Goal: Find specific page/section: Find specific page/section

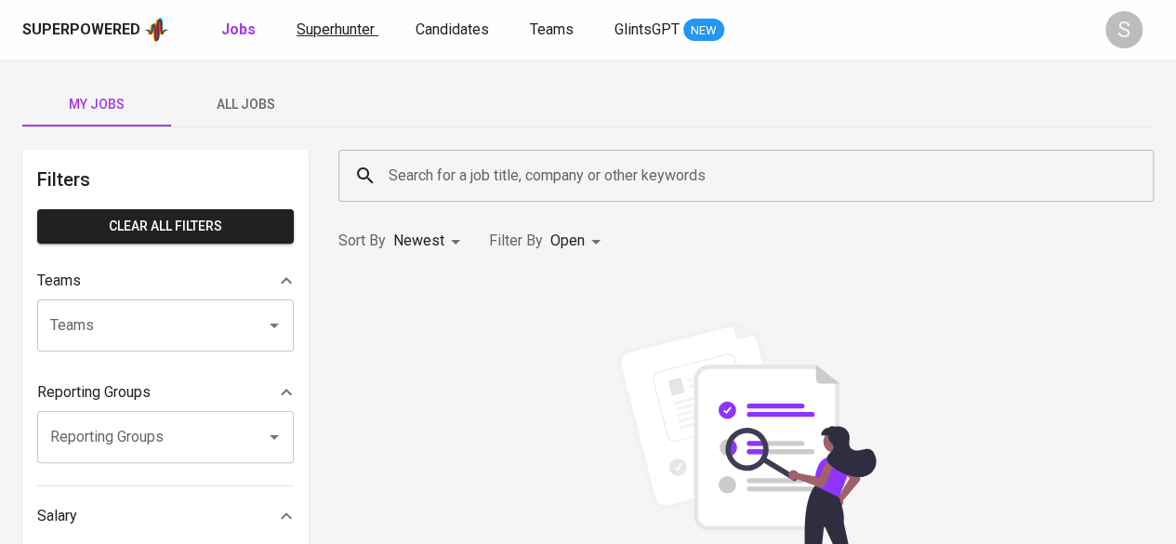
click at [346, 26] on span "Superhunter" at bounding box center [336, 29] width 78 height 18
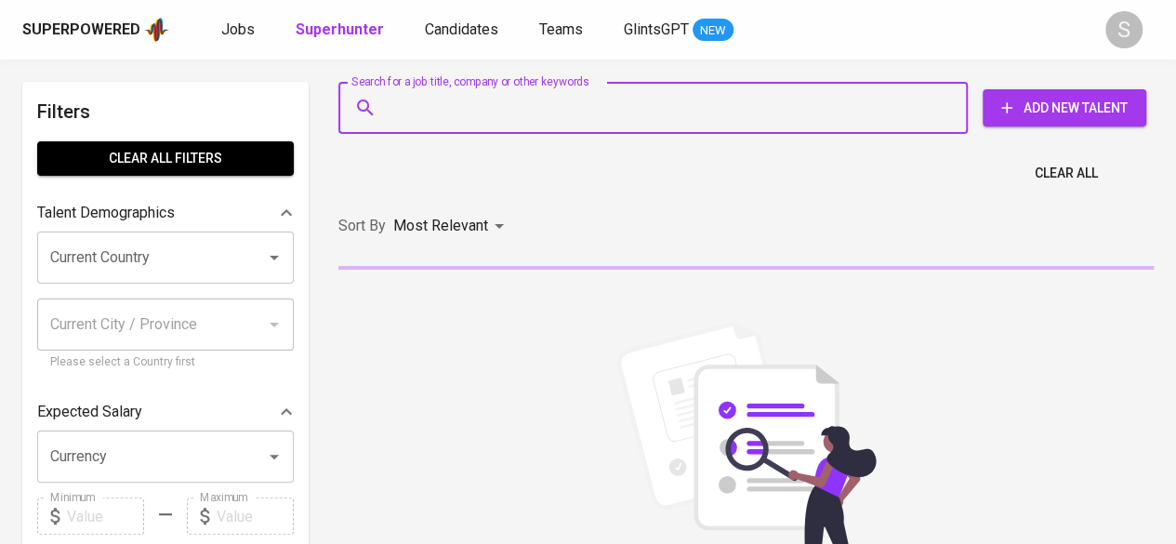
click at [517, 101] on input "Search for a job title, company or other keywords" at bounding box center [658, 107] width 548 height 35
paste input "Syifa Qatrunnada"
type input "Syifa Qatrunnada"
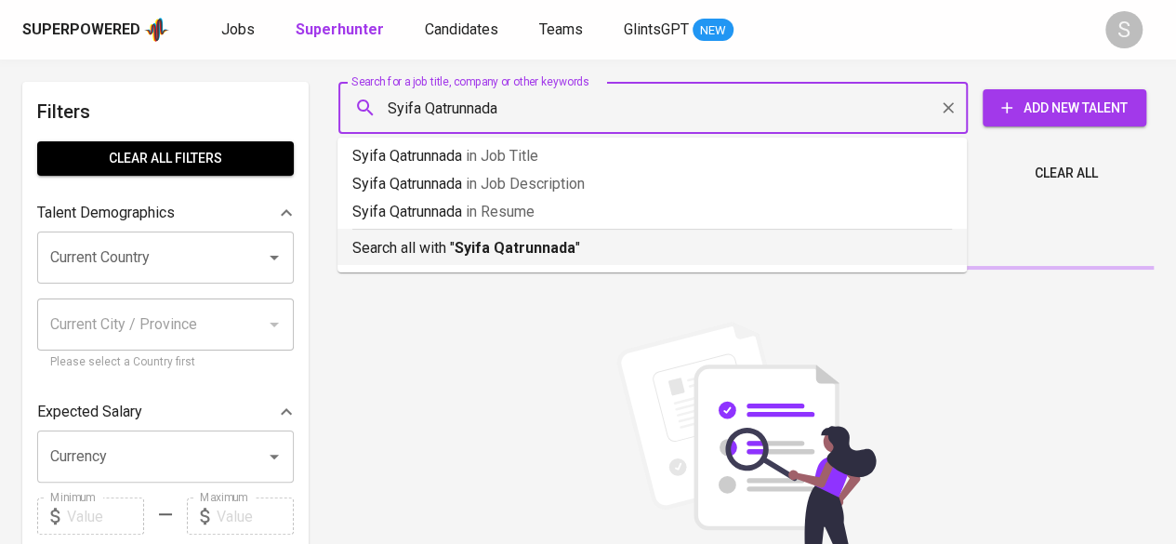
click at [500, 245] on b "Syifa Qatrunnada" at bounding box center [515, 248] width 121 height 18
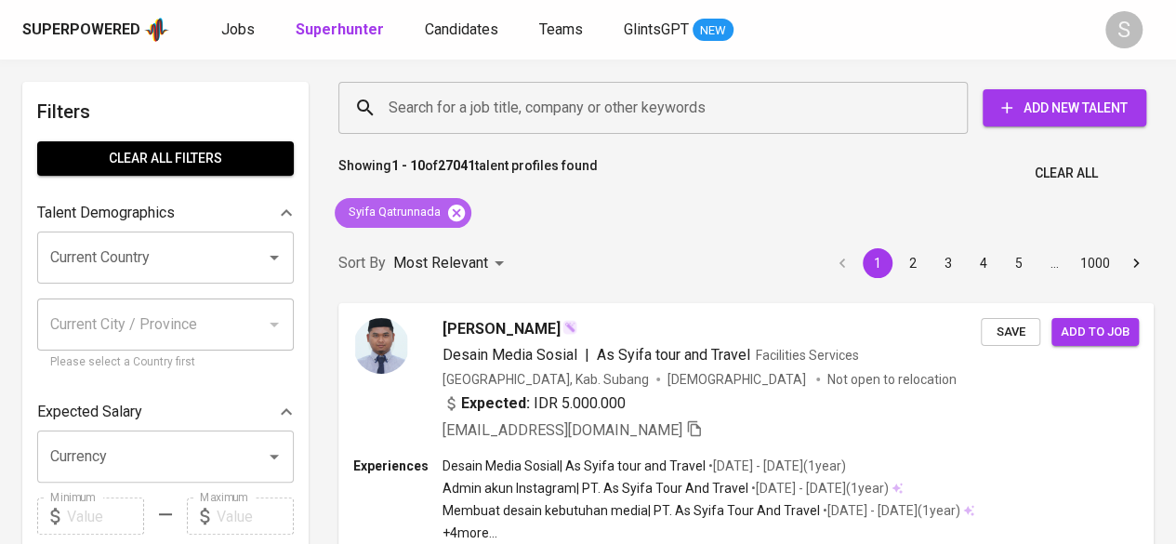
click at [456, 209] on icon at bounding box center [456, 212] width 17 height 17
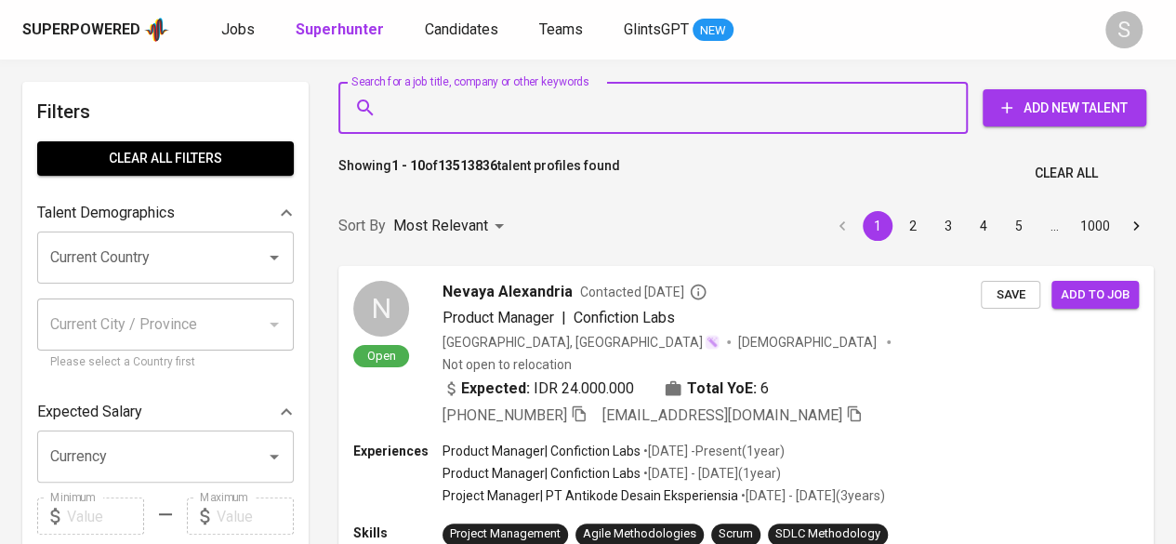
click at [460, 102] on input "Search for a job title, company or other keywords" at bounding box center [658, 107] width 548 height 35
paste input "Syifa Qatrunnada"
type input "Syifa Qatrunnada"
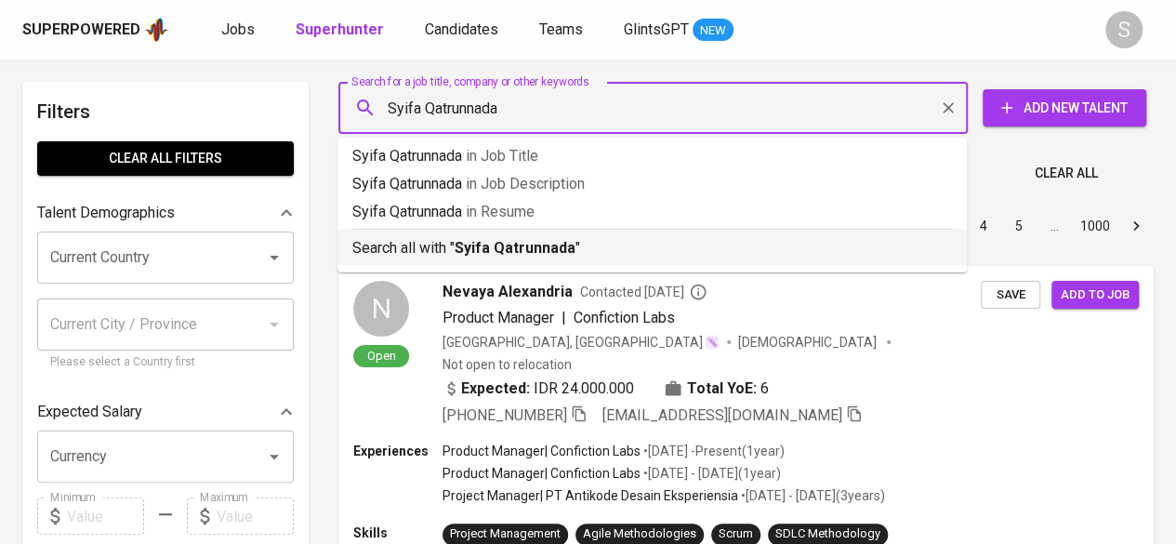
click at [425, 241] on p "Search all with " Syifa Qatrunnada "" at bounding box center [652, 248] width 600 height 22
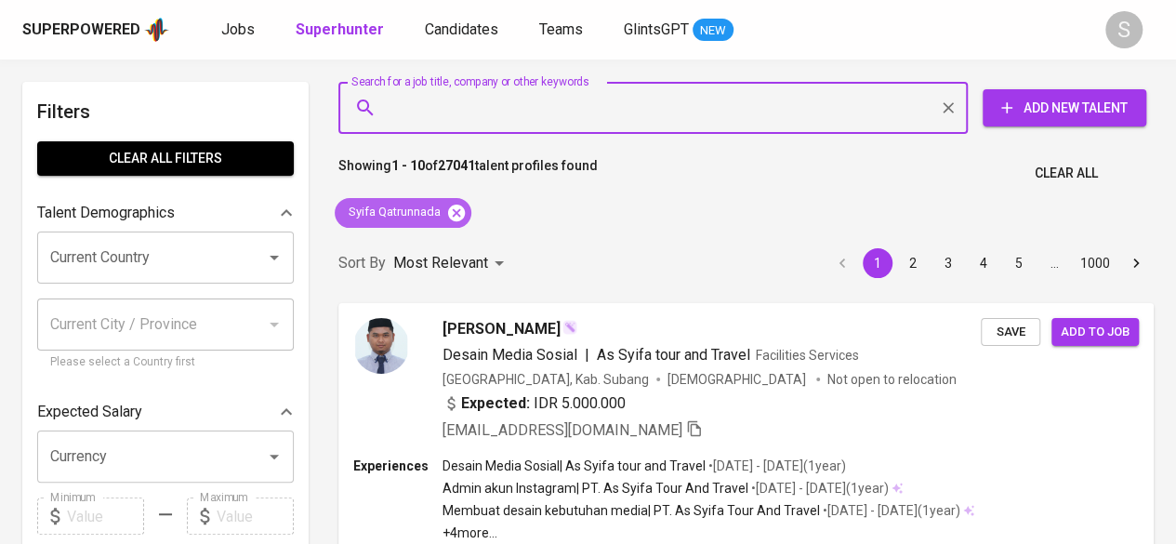
click at [456, 210] on icon at bounding box center [456, 213] width 20 height 20
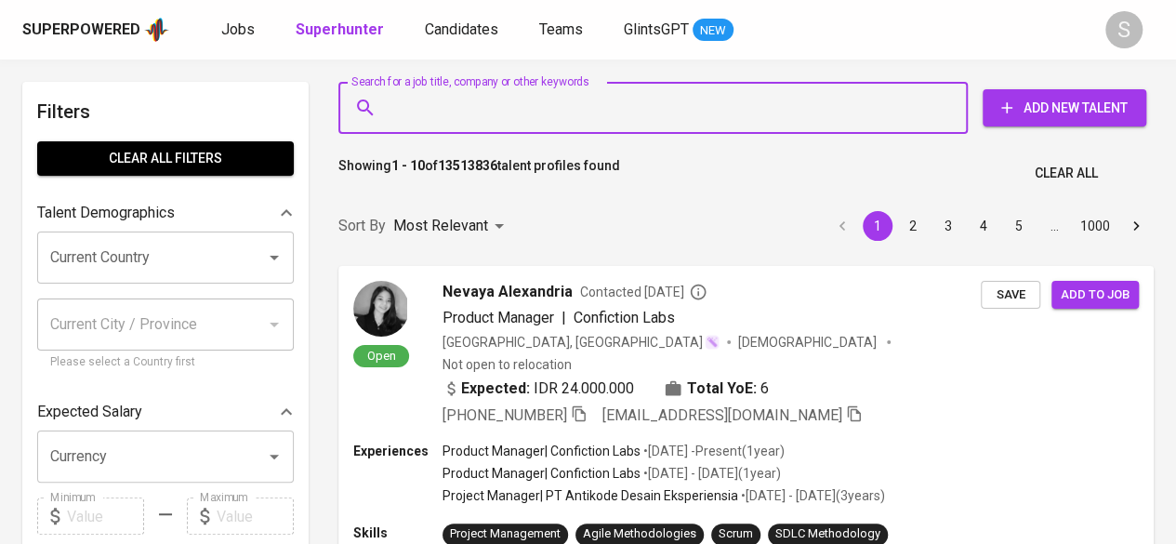
paste input "[PERSON_NAME][DEMOGRAPHIC_DATA]"
click at [474, 107] on input "Search for a job title, company or other keywords" at bounding box center [658, 107] width 548 height 35
type input "[PERSON_NAME][DEMOGRAPHIC_DATA]"
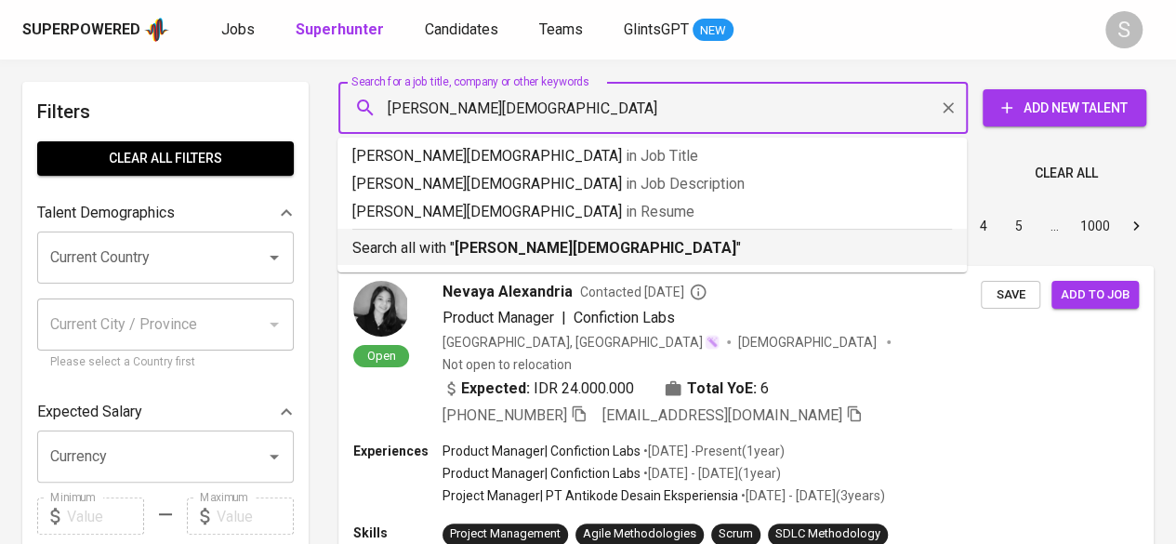
click at [443, 244] on p "Search all with " [PERSON_NAME][DEMOGRAPHIC_DATA] "" at bounding box center [652, 248] width 600 height 22
